Goal: Check status: Check status

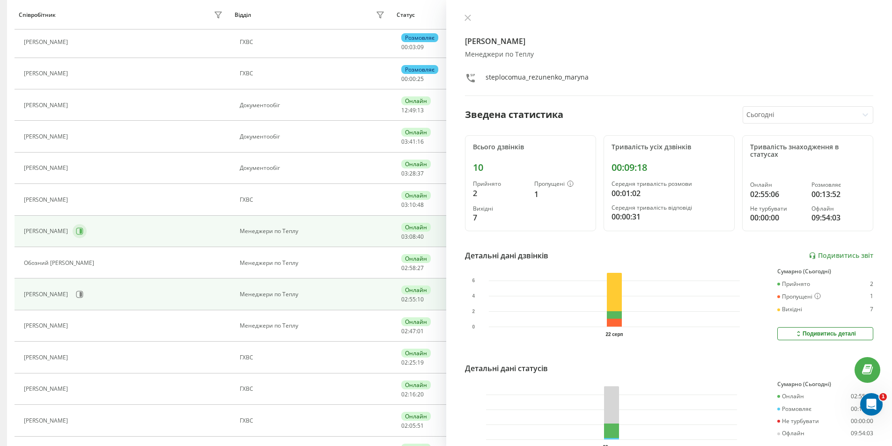
scroll to position [234, 0]
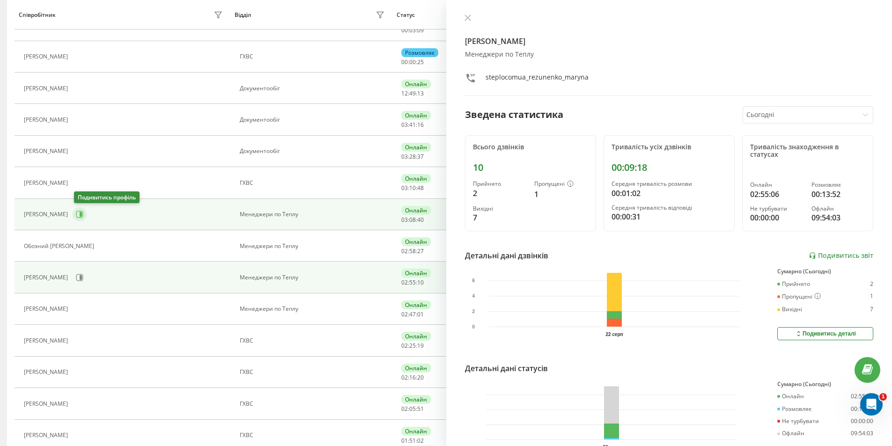
click at [82, 215] on icon at bounding box center [81, 214] width 2 height 5
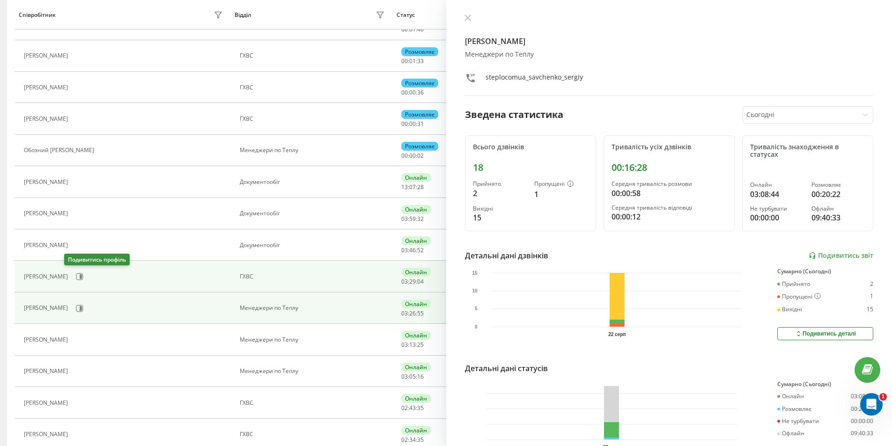
scroll to position [281, 0]
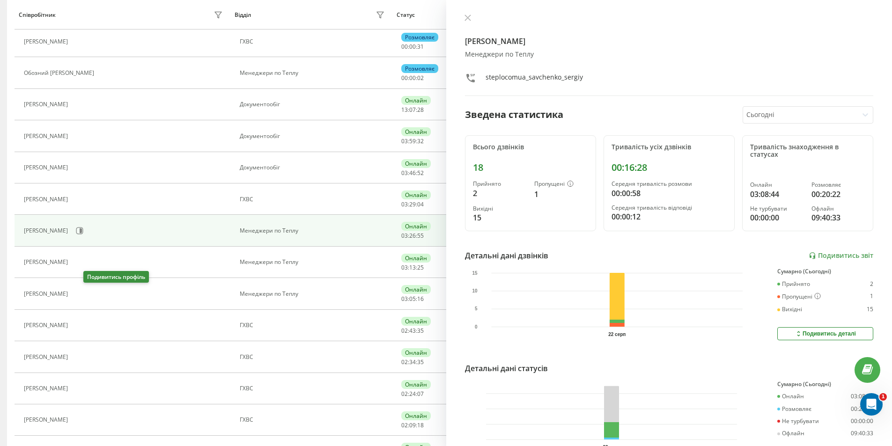
click at [82, 296] on icon at bounding box center [77, 293] width 7 height 7
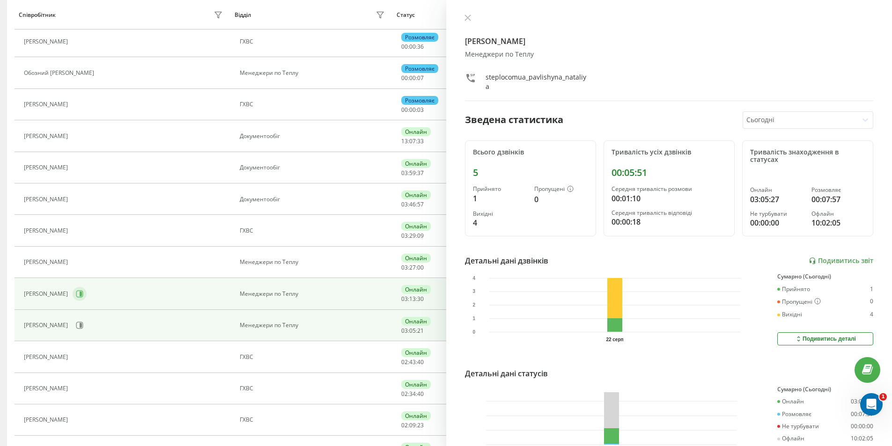
click at [83, 294] on icon at bounding box center [79, 293] width 7 height 7
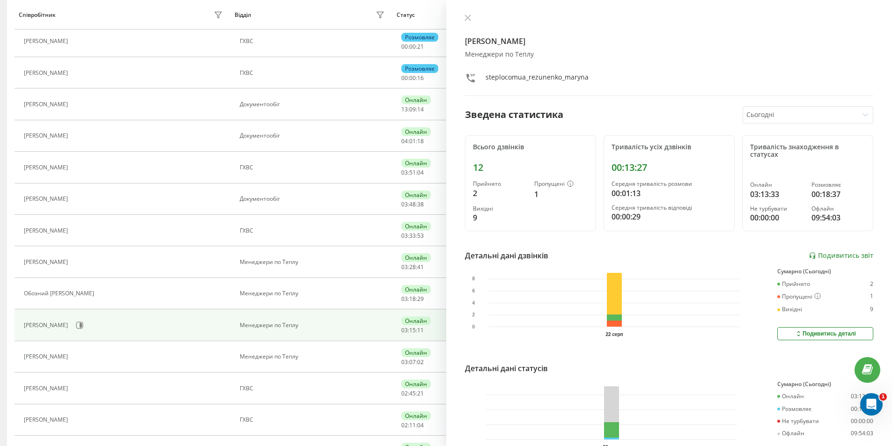
scroll to position [218, 0]
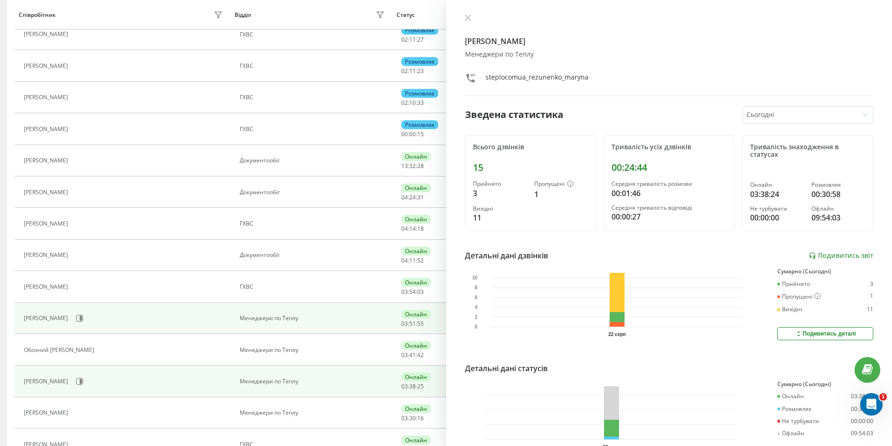
scroll to position [140, 0]
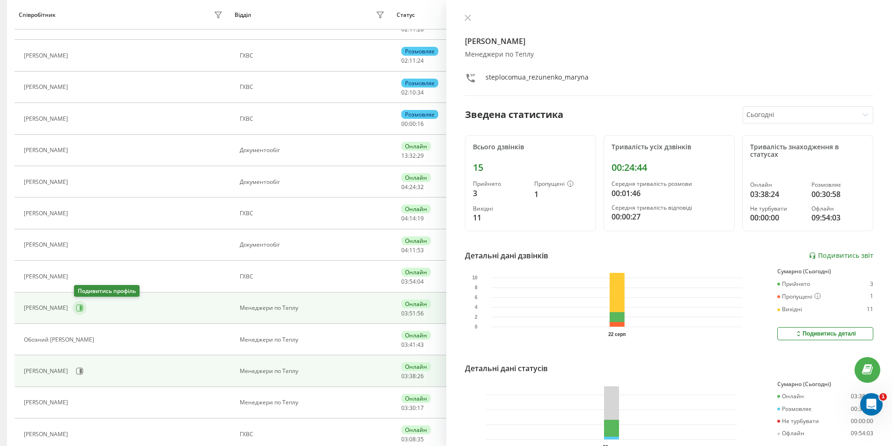
click at [78, 311] on icon at bounding box center [79, 307] width 7 height 7
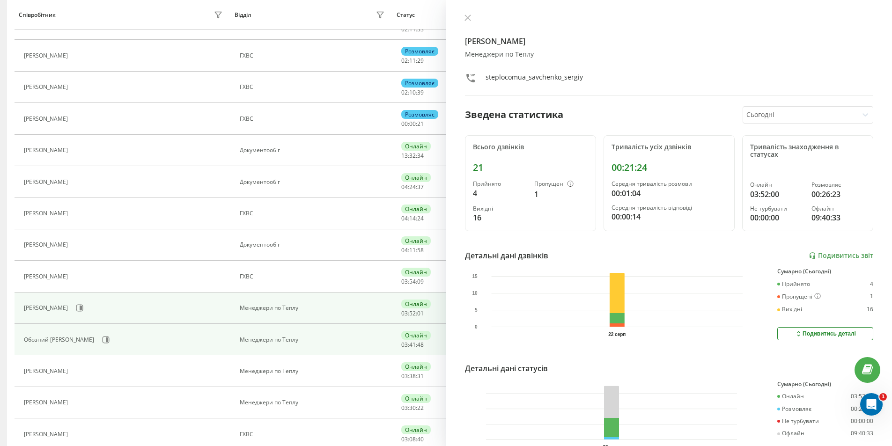
click at [85, 337] on div "Обозний [PERSON_NAME]" at bounding box center [60, 340] width 73 height 7
click at [102, 337] on icon at bounding box center [105, 339] width 7 height 7
